Goal: Information Seeking & Learning: Learn about a topic

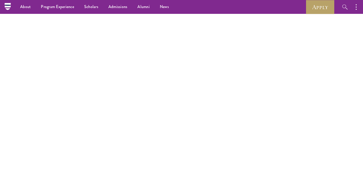
scroll to position [847, 0]
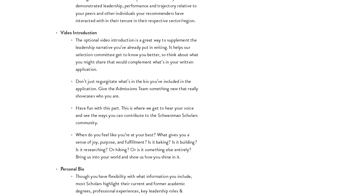
click at [124, 54] on li "The optional video introduction is a great way to supplement the leadership nar…" at bounding box center [135, 54] width 129 height 37
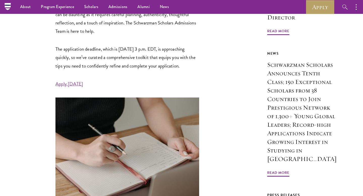
scroll to position [0, 0]
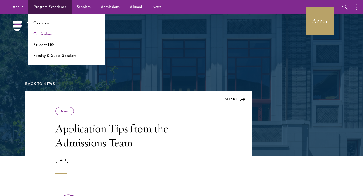
click at [41, 35] on link "Curriculum" at bounding box center [42, 34] width 19 height 6
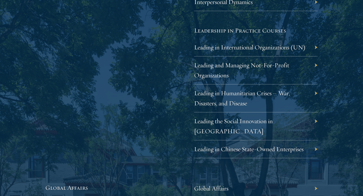
scroll to position [1062, 0]
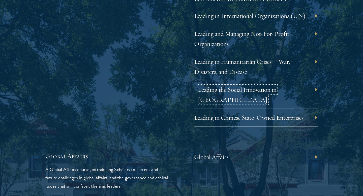
click at [208, 91] on link "Leading the Social Innovation in China" at bounding box center [237, 95] width 79 height 18
click at [184, 134] on div "Core coursework will consist of the following: Leadership Scholars will choose …" at bounding box center [181, 2] width 273 height 485
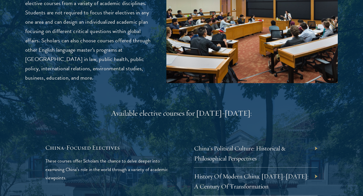
scroll to position [1440, 0]
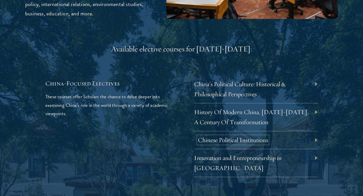
click at [227, 136] on link "Chinese Political Institutions" at bounding box center [233, 140] width 70 height 8
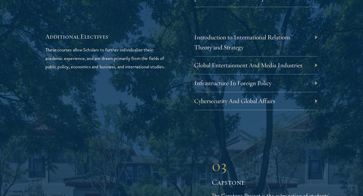
scroll to position [1612, 0]
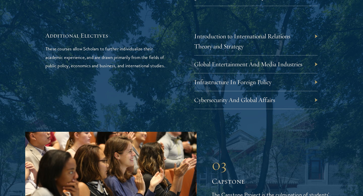
click at [180, 53] on div "Additional Electives These courses allow Scholars to further individualize thei…" at bounding box center [181, 70] width 273 height 78
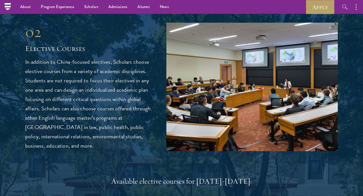
scroll to position [1291, 0]
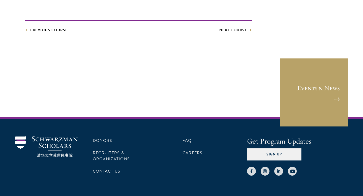
scroll to position [296, 0]
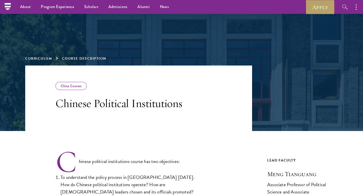
scroll to position [8, 0]
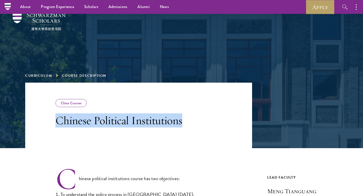
drag, startPoint x: 185, startPoint y: 122, endPoint x: 50, endPoint y: 122, distance: 135.0
click at [50, 122] on header "China Courses Chinese Political Institutions" at bounding box center [138, 116] width 227 height 66
copy h3 "Chinese Political Institutions"
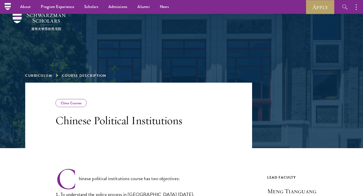
click at [256, 123] on div at bounding box center [181, 77] width 363 height 143
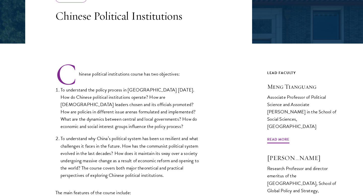
scroll to position [113, 0]
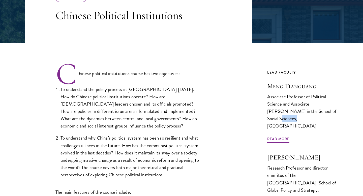
drag, startPoint x: 345, startPoint y: 111, endPoint x: 319, endPoint y: 111, distance: 26.5
drag, startPoint x: 308, startPoint y: 124, endPoint x: 319, endPoint y: 110, distance: 17.4
click at [319, 110] on div "Lead Faculty Meng Tianguang Associate Professor of Political Science and Associ…" at bounding box center [303, 106] width 71 height 74
copy link "Tsinghua University Read More"
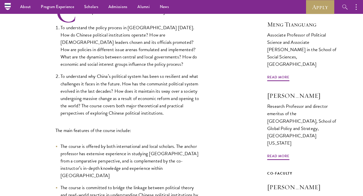
scroll to position [168, 0]
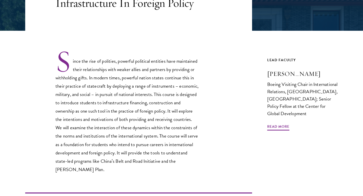
scroll to position [127, 0]
